Goal: Find specific page/section: Find specific page/section

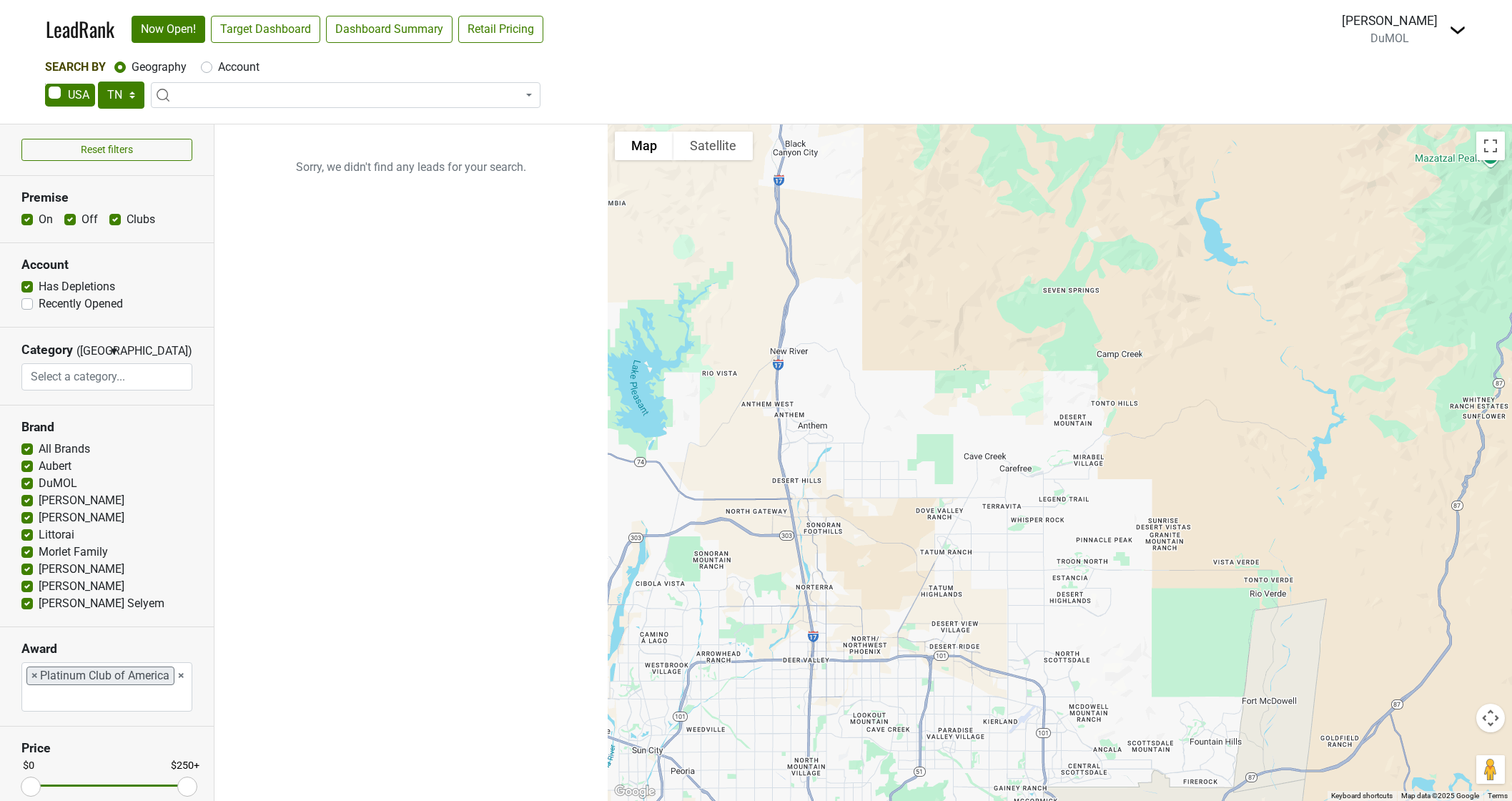
select select "TN"
select select
select select "Platinum Club of America"
click at [63, 33] on link "LeadRank" at bounding box center [80, 29] width 69 height 30
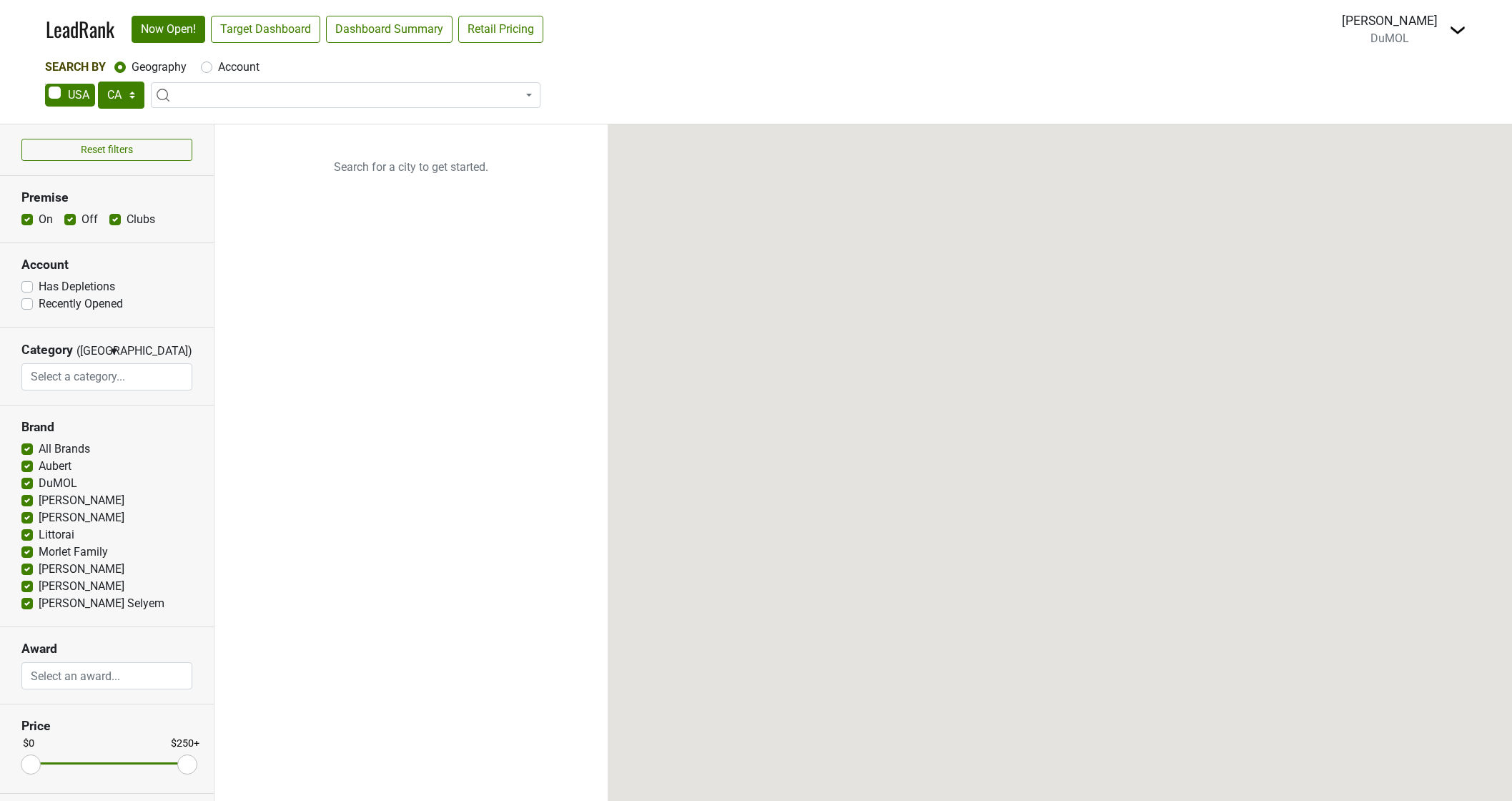
select select "CA"
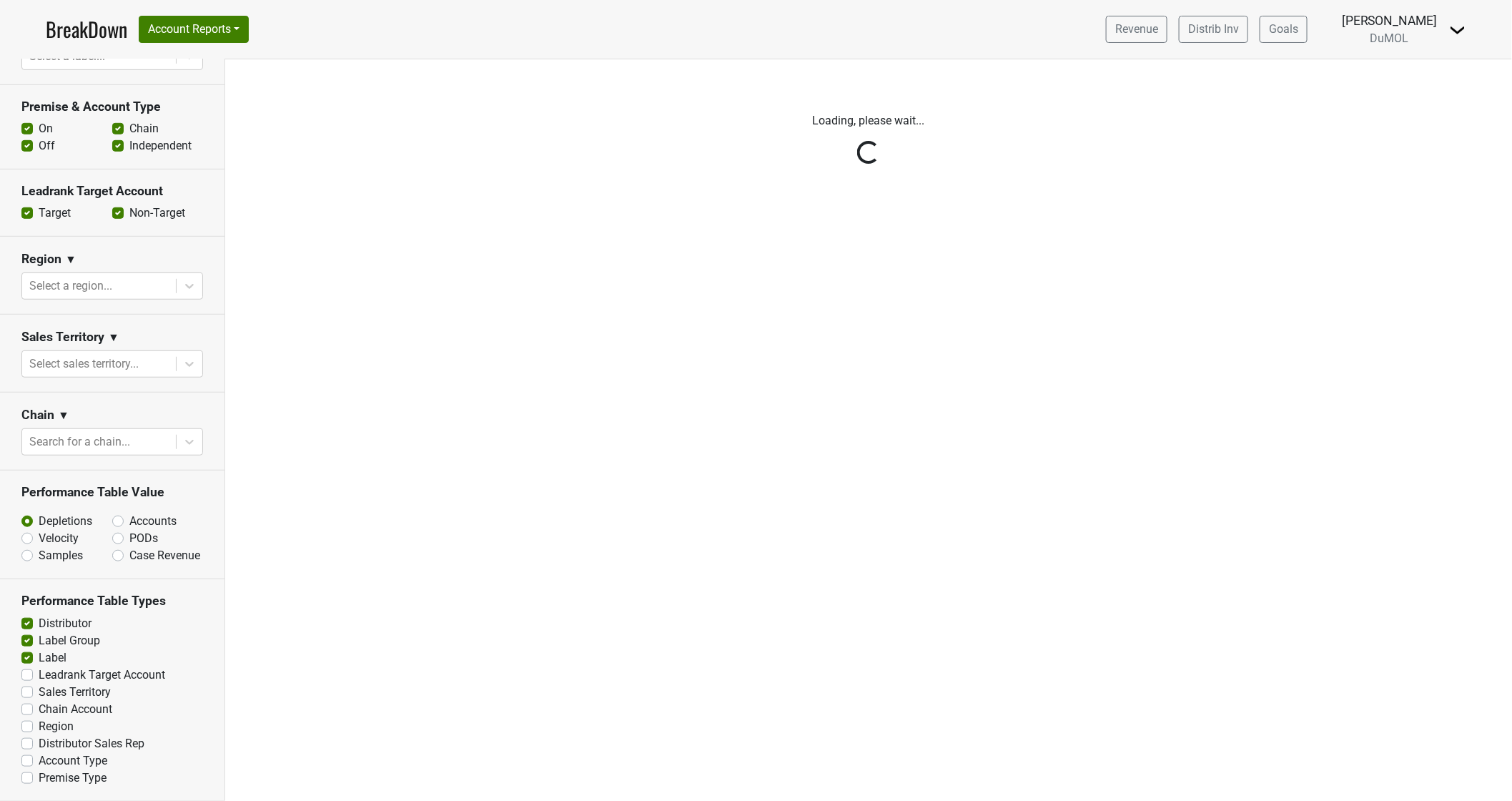
scroll to position [423, 0]
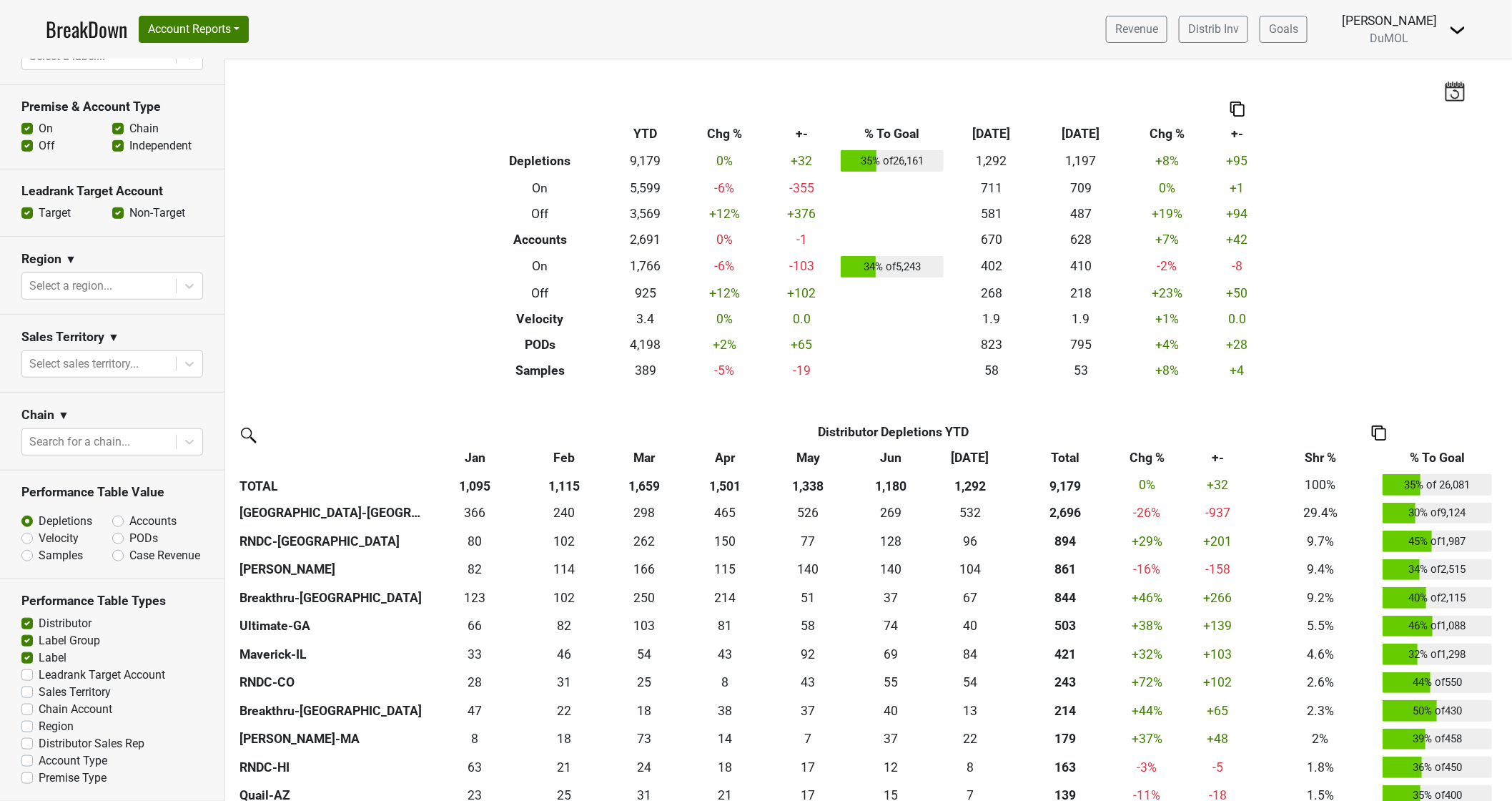
click at [183, 357] on icon at bounding box center [189, 364] width 14 height 14
click at [107, 471] on div "Susan Johnston" at bounding box center [106, 468] width 169 height 29
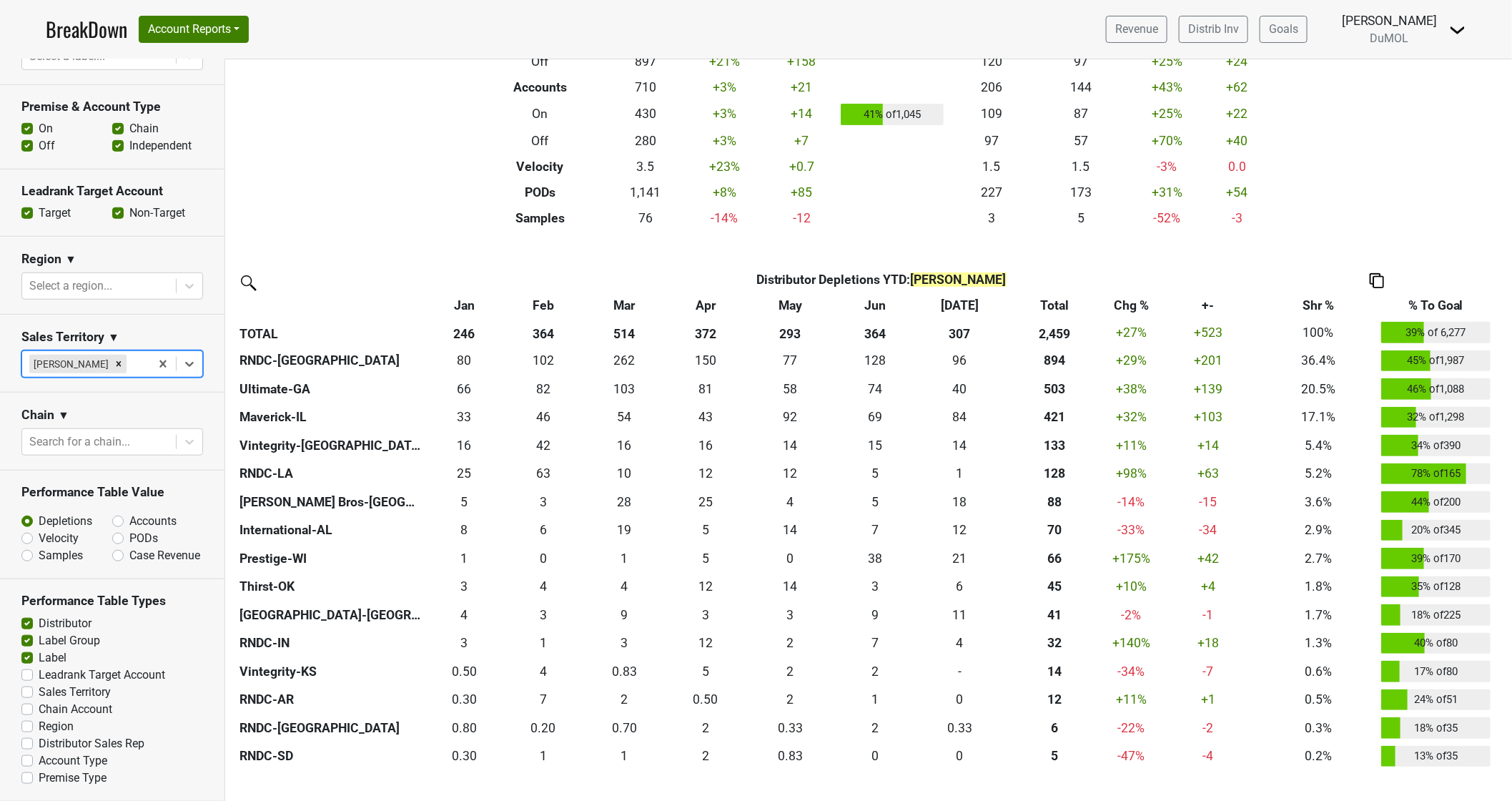
scroll to position [159, 0]
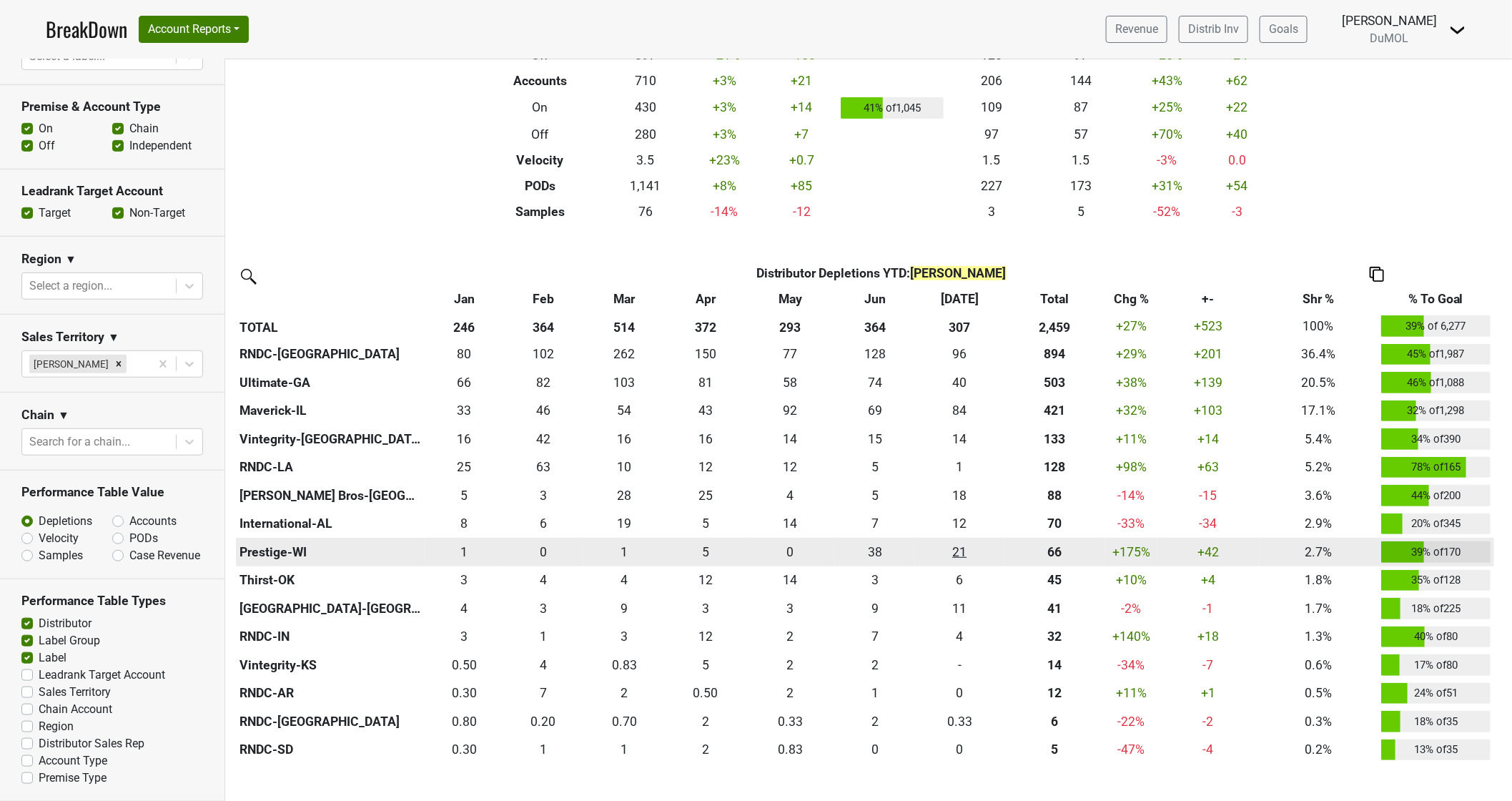
click at [961, 550] on div "21.334 21" at bounding box center [959, 552] width 83 height 19
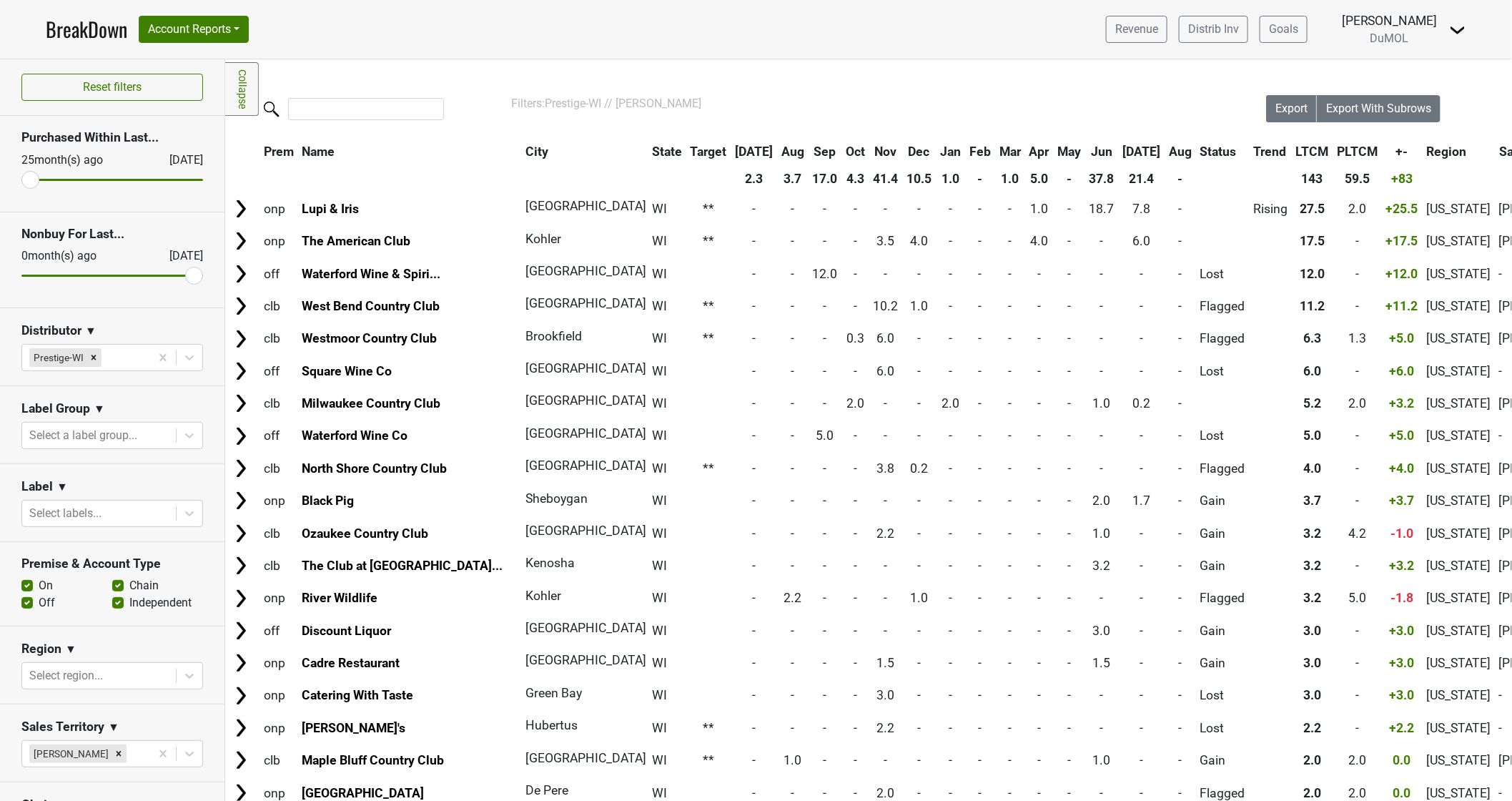
click at [1119, 145] on th "Jul" at bounding box center [1141, 151] width 45 height 25
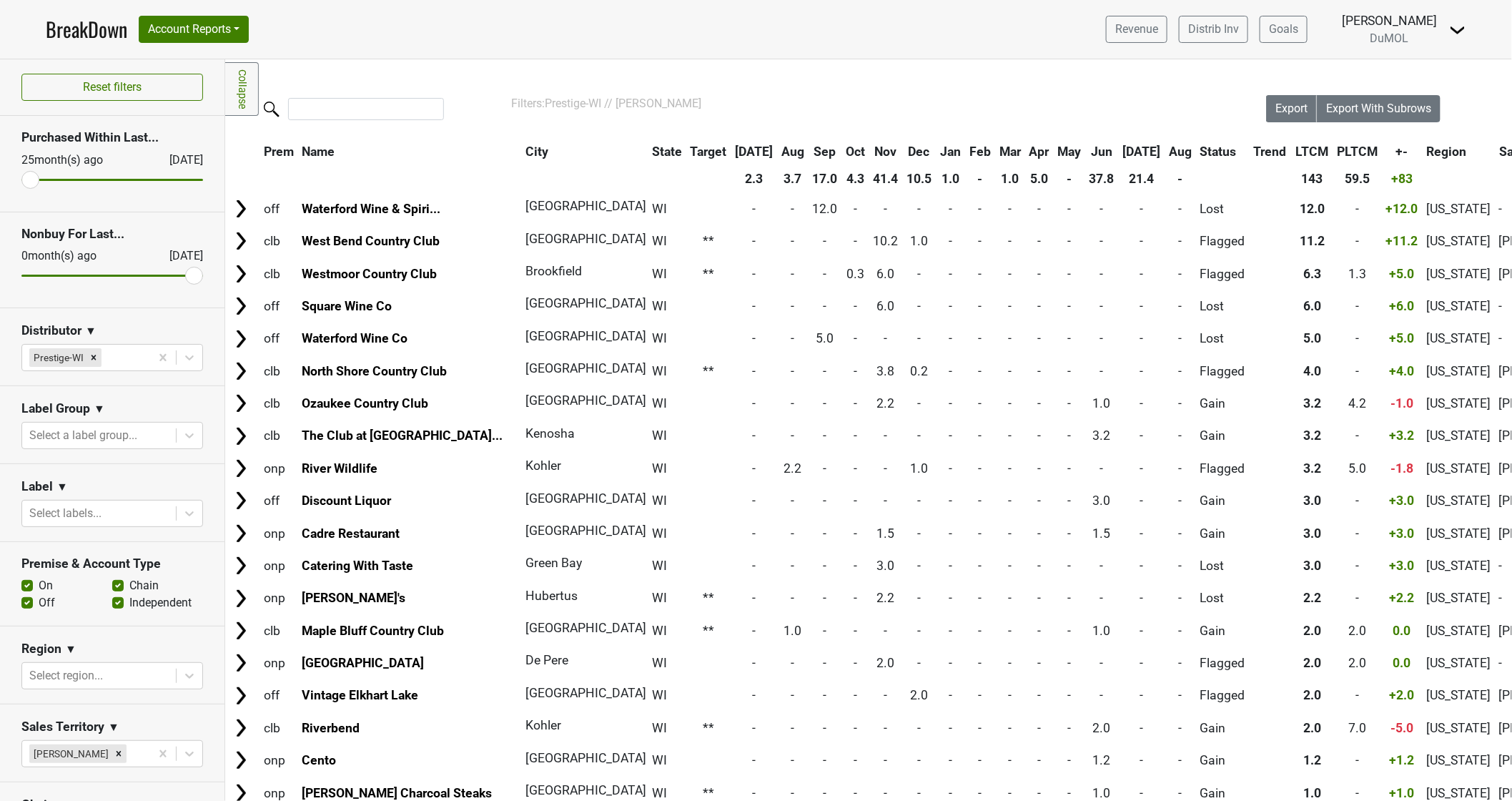
click at [1119, 145] on th "Jul" at bounding box center [1141, 151] width 45 height 25
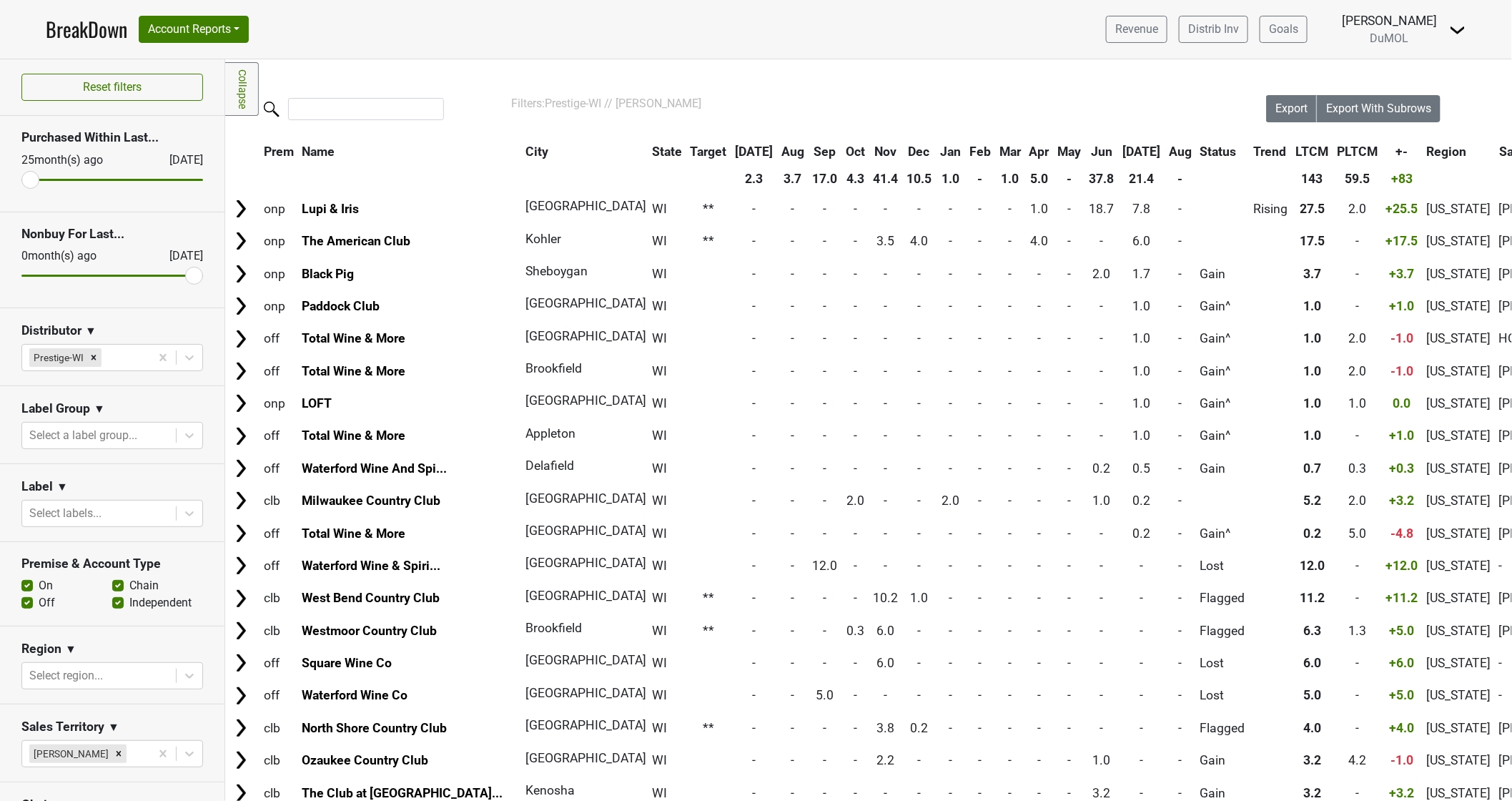
click at [1085, 149] on th "Jun" at bounding box center [1101, 151] width 32 height 25
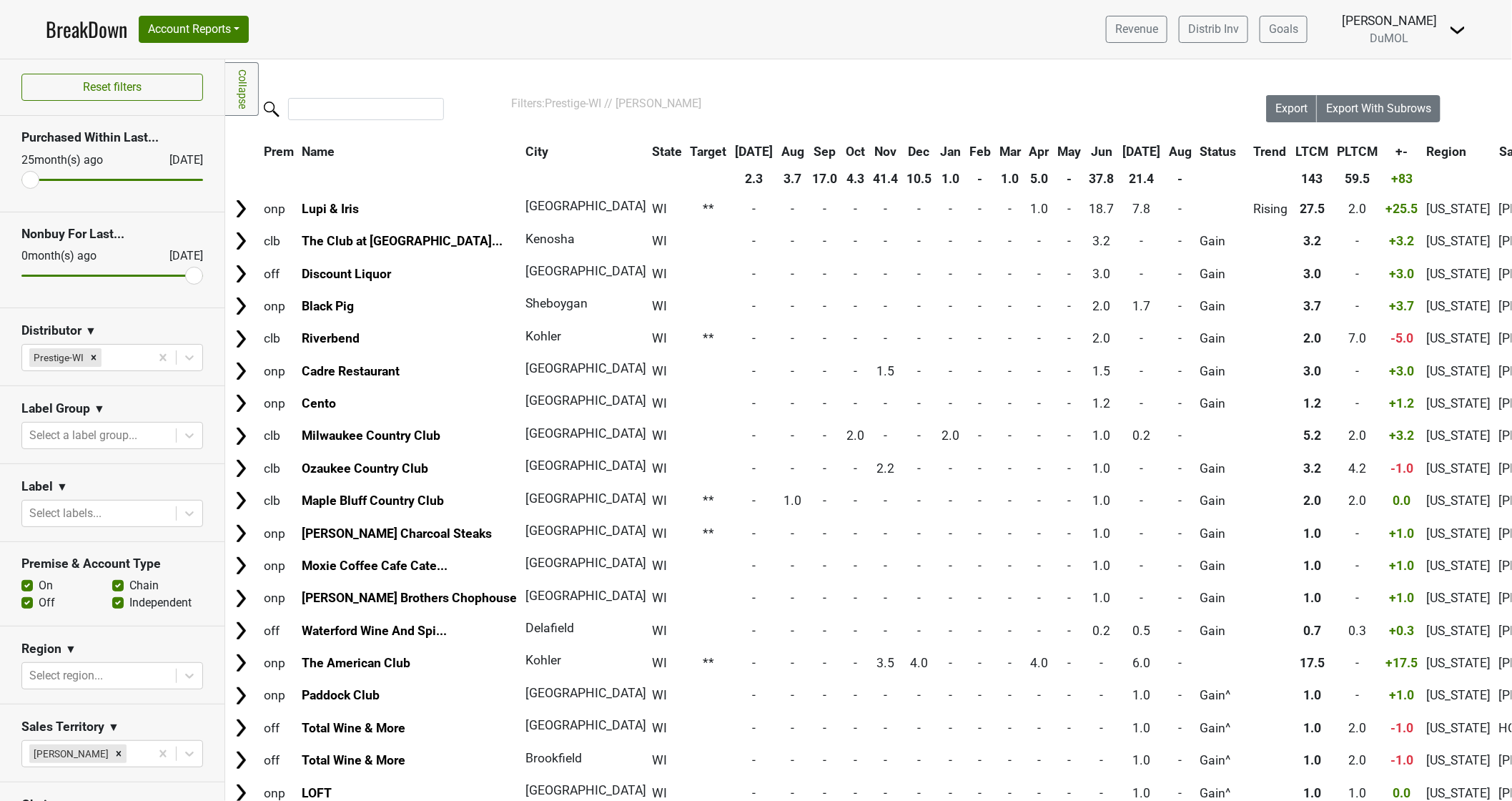
click at [1165, 146] on th "Aug" at bounding box center [1180, 151] width 30 height 25
click at [1165, 147] on th "Aug" at bounding box center [1180, 151] width 30 height 25
